Goal: Task Accomplishment & Management: Complete application form

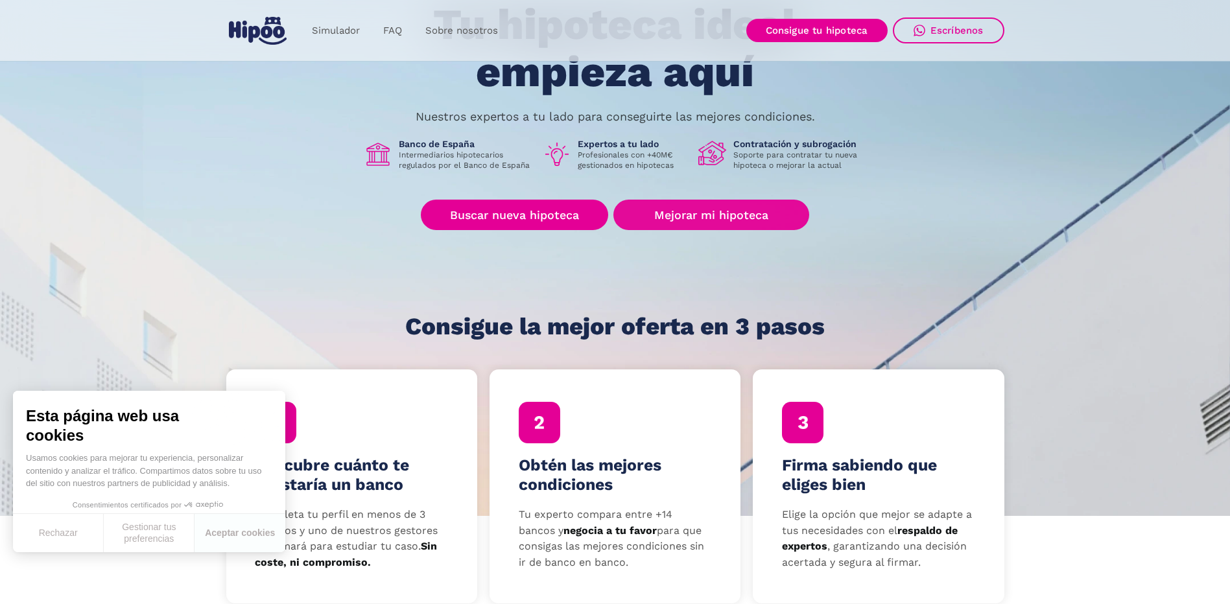
scroll to position [130, 0]
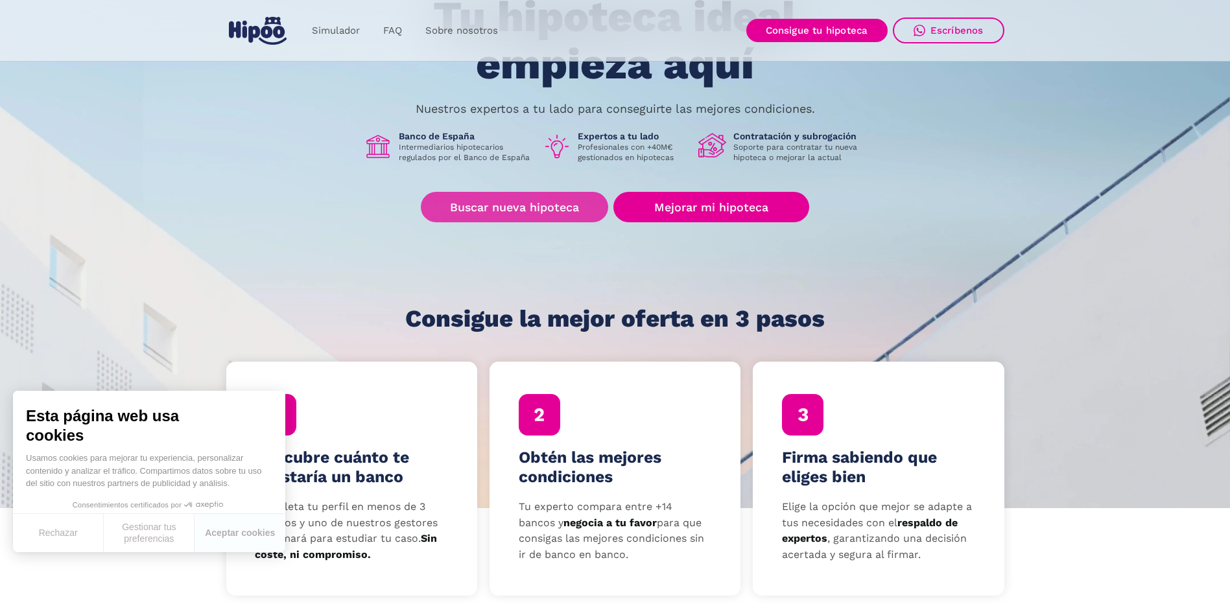
click at [566, 209] on link "Buscar nueva hipoteca" at bounding box center [514, 207] width 187 height 30
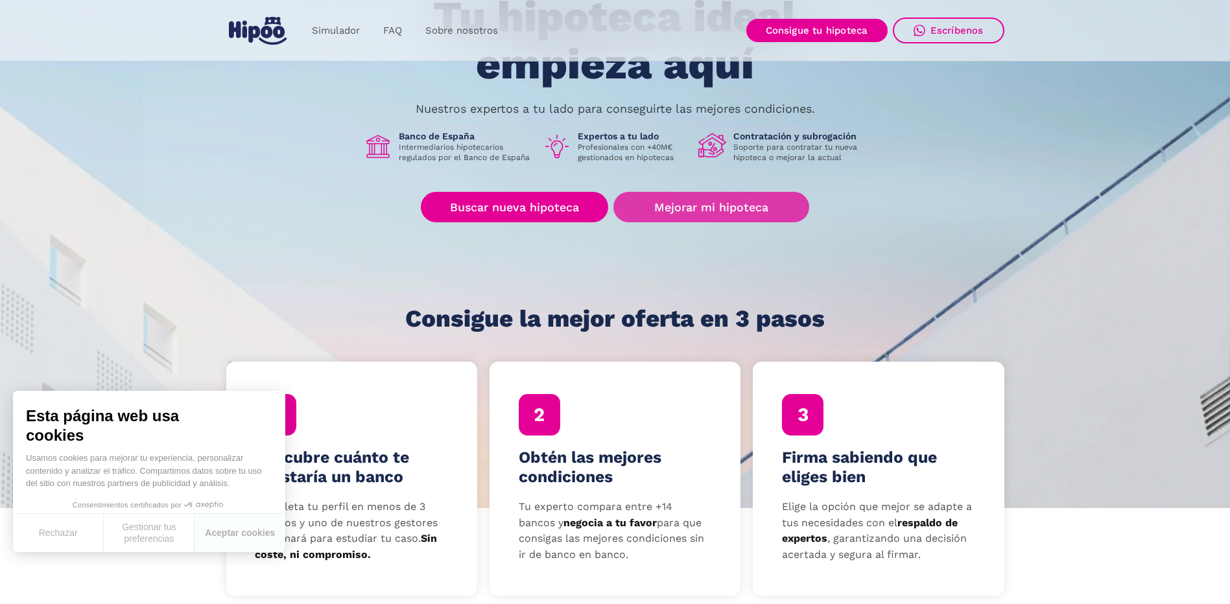
click at [763, 206] on link "Mejorar mi hipoteca" at bounding box center [710, 207] width 195 height 30
